Goal: Information Seeking & Learning: Learn about a topic

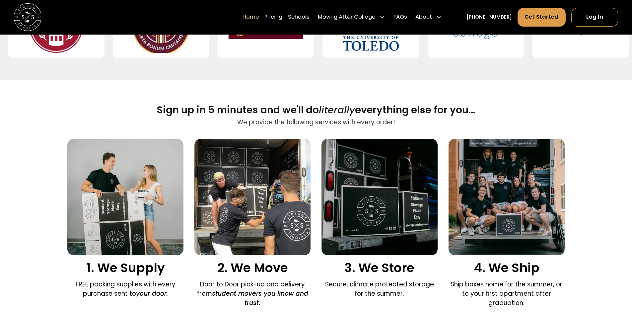
scroll to position [432, 0]
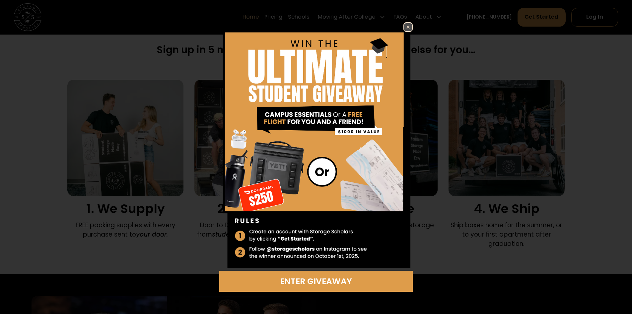
click at [410, 28] on img at bounding box center [408, 27] width 8 height 8
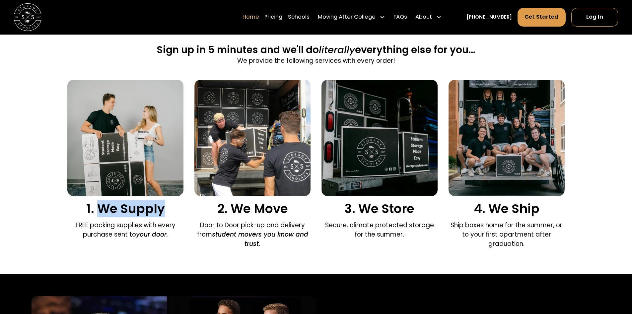
drag, startPoint x: 103, startPoint y: 207, endPoint x: 173, endPoint y: 202, distance: 70.9
click at [173, 202] on div "1. We Supply" at bounding box center [125, 148] width 116 height 136
copy h3 "We Supply"
click at [111, 223] on p "FREE packing supplies with every purchase sent to your door." at bounding box center [125, 229] width 116 height 19
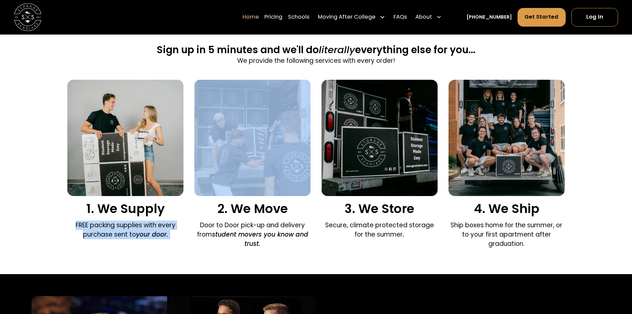
click at [111, 223] on p "FREE packing supplies with every purchase sent to your door." at bounding box center [125, 229] width 116 height 19
copy p "FREE packing supplies with every purchase sent to your door."
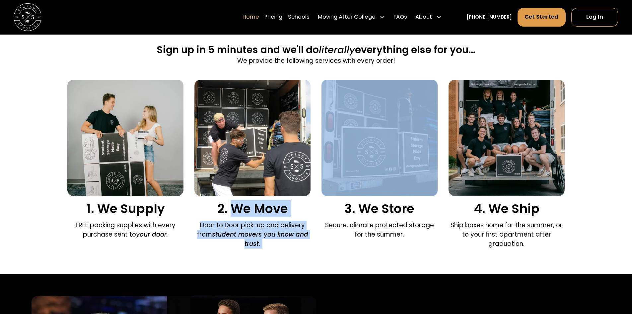
drag, startPoint x: 235, startPoint y: 208, endPoint x: 321, endPoint y: 208, distance: 86.7
click at [321, 208] on div "1. We Supply FREE packing supplies with every purchase sent to your door. 2. We…" at bounding box center [315, 166] width 497 height 172
click at [295, 209] on h3 "2. We Move" at bounding box center [253, 208] width 116 height 15
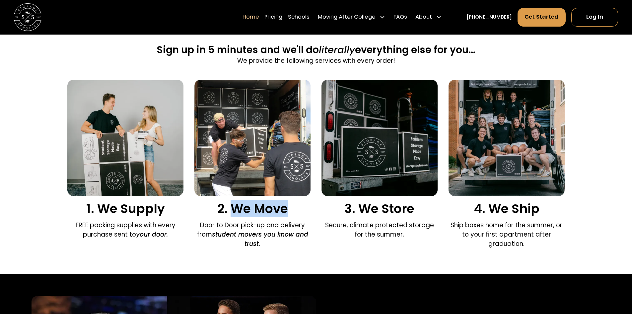
drag, startPoint x: 289, startPoint y: 211, endPoint x: 231, endPoint y: 210, distance: 57.8
click at [231, 210] on h3 "2. We Move" at bounding box center [253, 208] width 116 height 15
copy h3 "We Move"
click at [223, 225] on p "Door to Door pick-up and delivery from student movers you know and trust." at bounding box center [253, 234] width 116 height 28
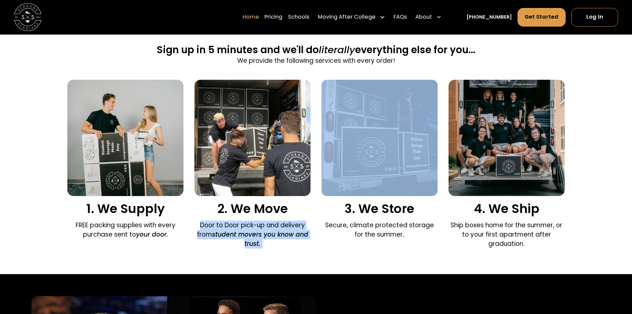
click at [223, 225] on p "Door to Door pick-up and delivery from student movers you know and trust." at bounding box center [253, 234] width 116 height 28
copy p "Door to Door pick-up and delivery from student movers you know and trust."
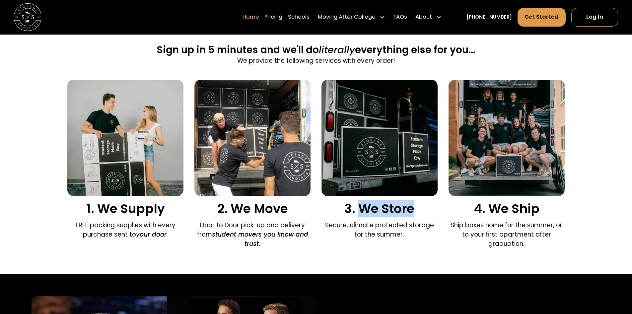
drag, startPoint x: 364, startPoint y: 207, endPoint x: 433, endPoint y: 205, distance: 69.4
click at [433, 205] on h3 "3. We Store" at bounding box center [380, 208] width 116 height 15
copy h3 "We Store"
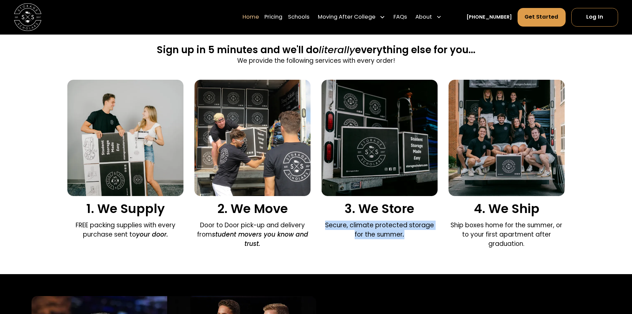
drag, startPoint x: 322, startPoint y: 226, endPoint x: 406, endPoint y: 235, distance: 84.4
click at [406, 235] on p "Secure, climate protected storage for the summer ." at bounding box center [380, 229] width 116 height 19
copy p "Secure, climate protected storage for the summer ."
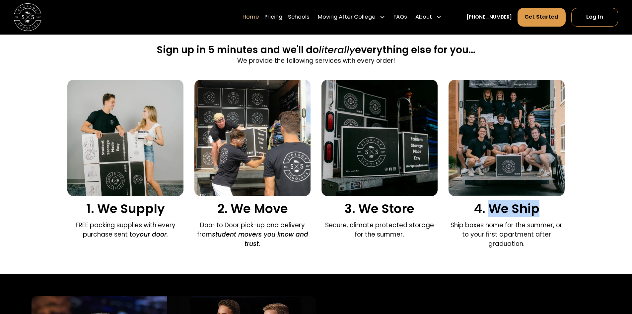
drag, startPoint x: 498, startPoint y: 210, endPoint x: 550, endPoint y: 210, distance: 52.1
click at [550, 210] on h3 "4. We Ship" at bounding box center [507, 208] width 116 height 15
copy h3 "We Ship"
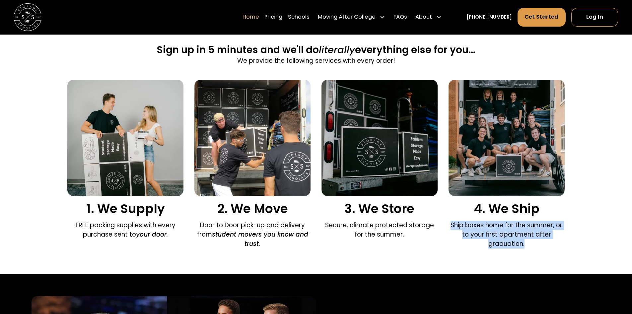
drag, startPoint x: 451, startPoint y: 226, endPoint x: 526, endPoint y: 245, distance: 76.8
click at [526, 245] on p "Ship boxes home for the summer, or to your first apartment after graduation." at bounding box center [507, 234] width 116 height 28
copy p "Ship boxes home for the summer, or to your first apartment after graduation."
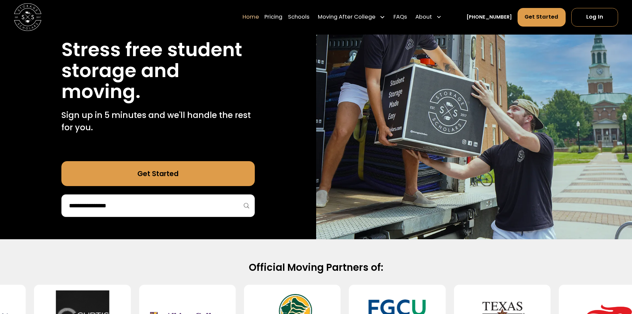
scroll to position [0, 0]
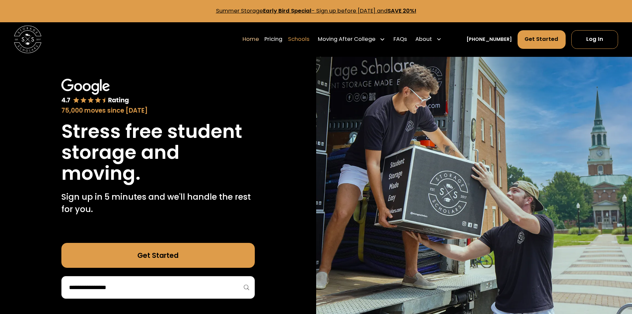
click at [309, 40] on link "Schools" at bounding box center [299, 39] width 22 height 19
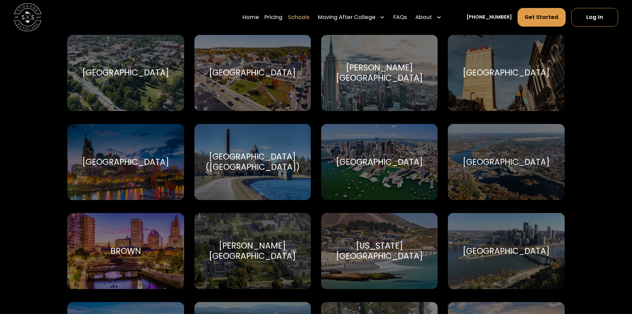
scroll to position [266, 0]
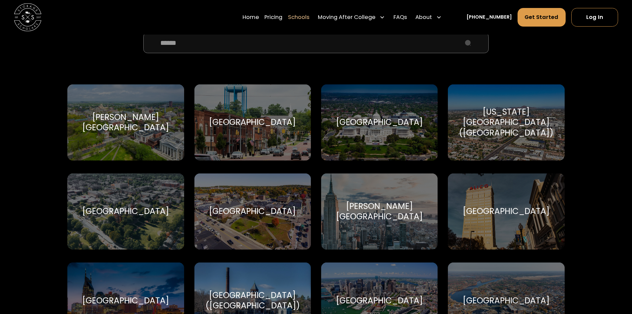
click at [108, 110] on div "Albertus Magnus College Albertus Magnus College" at bounding box center [125, 122] width 117 height 76
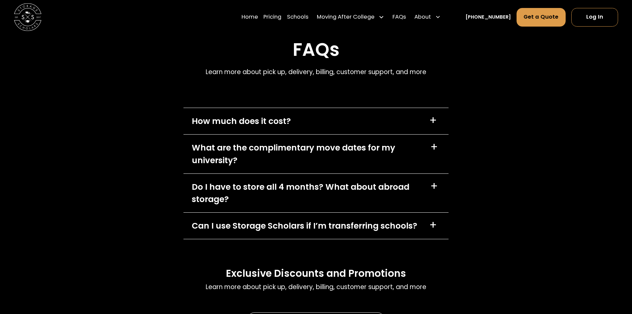
scroll to position [2590, 0]
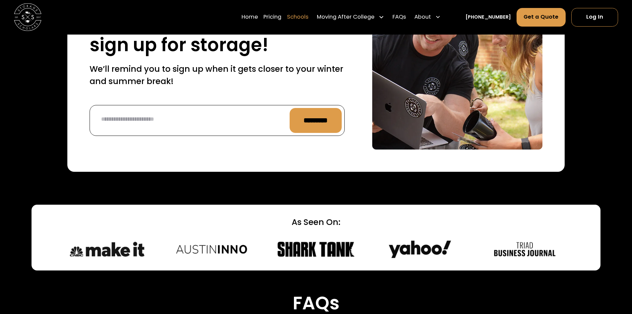
click at [309, 17] on link "Schools" at bounding box center [298, 17] width 22 height 19
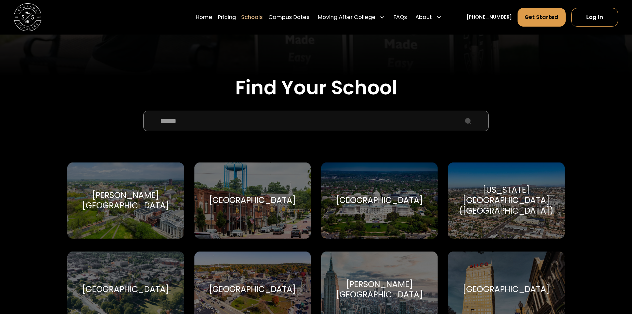
scroll to position [199, 0]
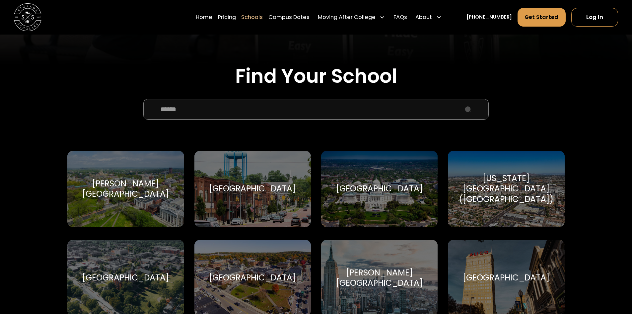
click at [402, 192] on div "[GEOGRAPHIC_DATA]" at bounding box center [379, 188] width 87 height 10
click at [405, 188] on div "[GEOGRAPHIC_DATA]" at bounding box center [379, 188] width 87 height 10
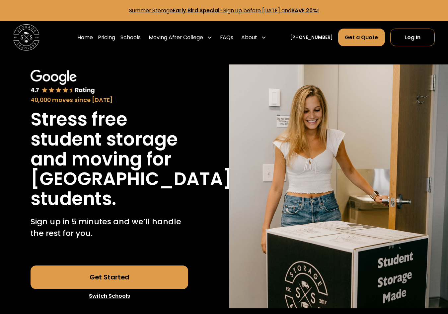
click at [27, 45] on img at bounding box center [26, 37] width 26 height 26
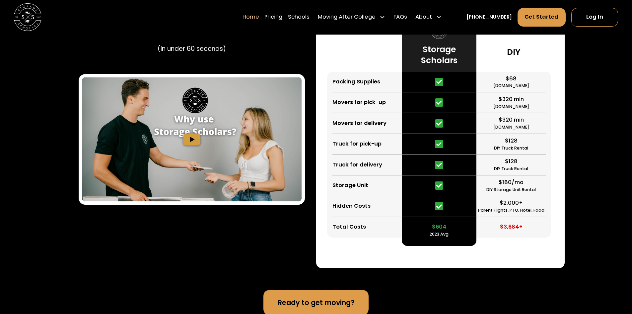
scroll to position [1361, 0]
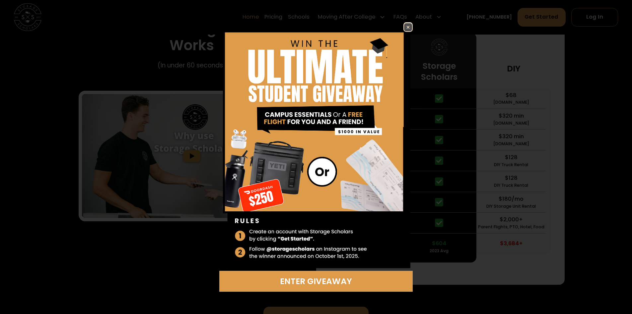
click at [413, 28] on div "Enter Giveaway" at bounding box center [316, 156] width 257 height 269
click at [410, 29] on img at bounding box center [408, 27] width 8 height 8
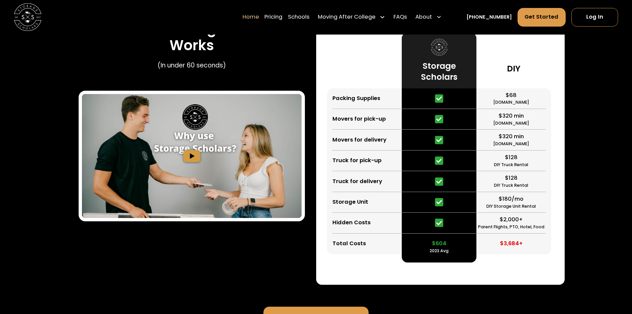
click at [178, 107] on img "open lightbox" at bounding box center [192, 156] width 220 height 124
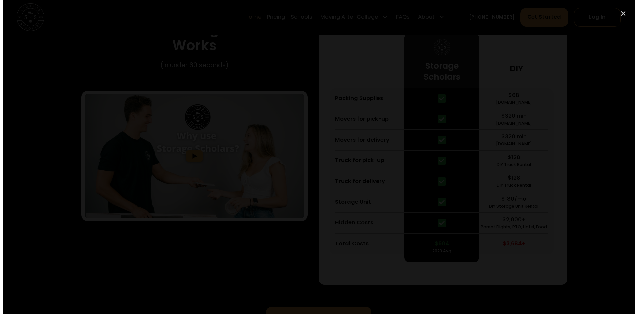
scroll to position [1363, 0]
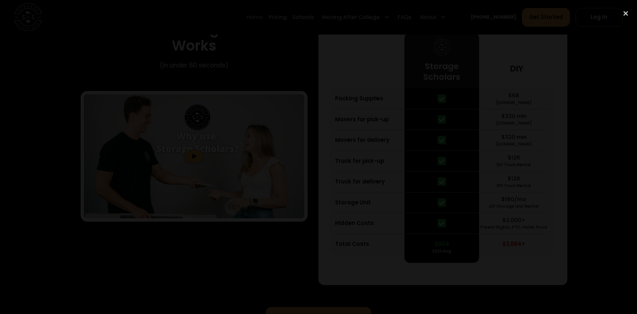
click at [104, 125] on div at bounding box center [318, 156] width 637 height 301
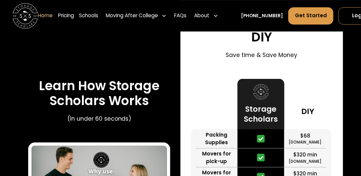
scroll to position [1210, 0]
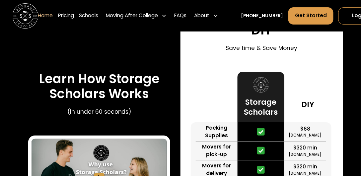
click at [84, 71] on div "Learn How Storage Scholars Works (In under 60 seconds)" at bounding box center [99, 95] width 142 height 48
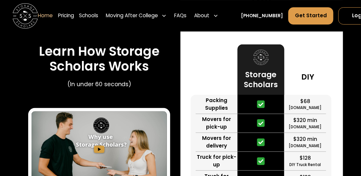
scroll to position [1229, 0]
